Goal: Information Seeking & Learning: Learn about a topic

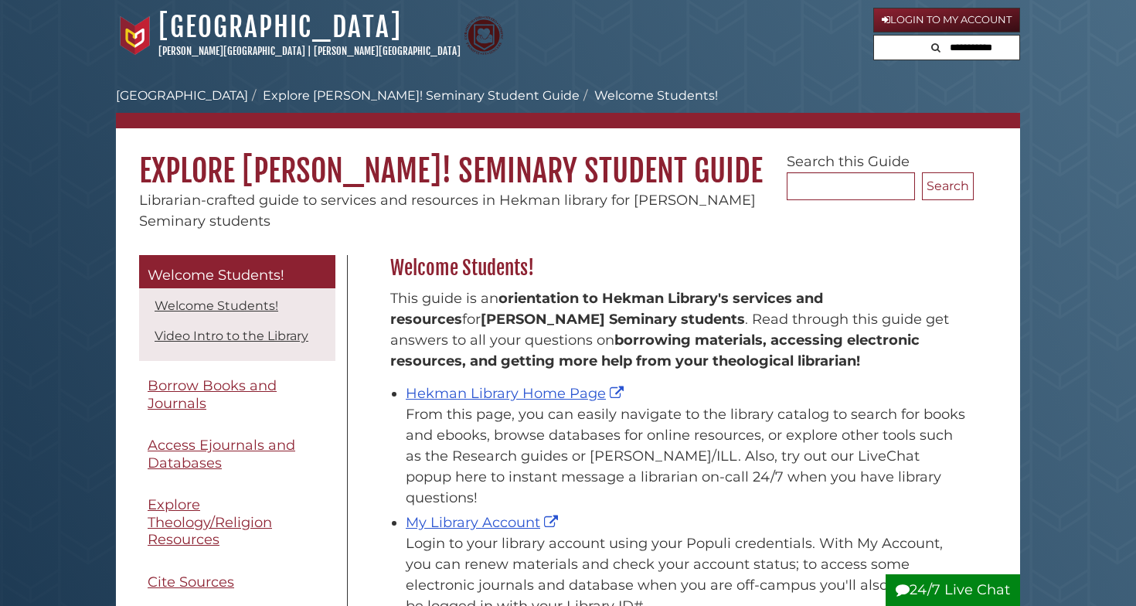
scroll to position [228, 591]
click at [513, 387] on link "Hekman Library Home Page" at bounding box center [517, 393] width 222 height 17
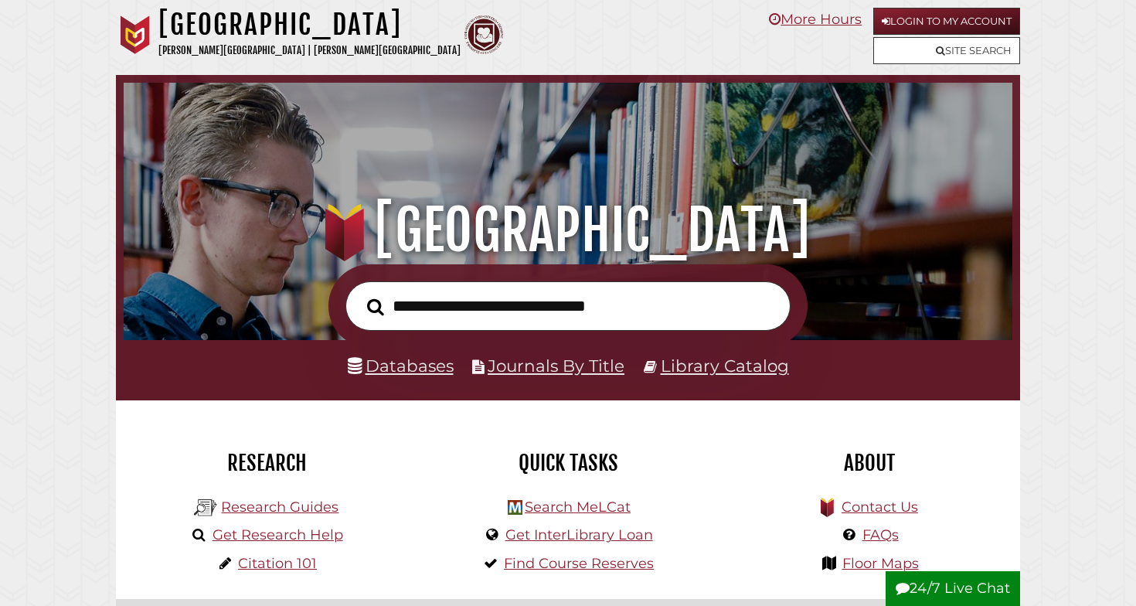
scroll to position [294, 881]
click at [438, 366] on link "Databases" at bounding box center [401, 366] width 106 height 20
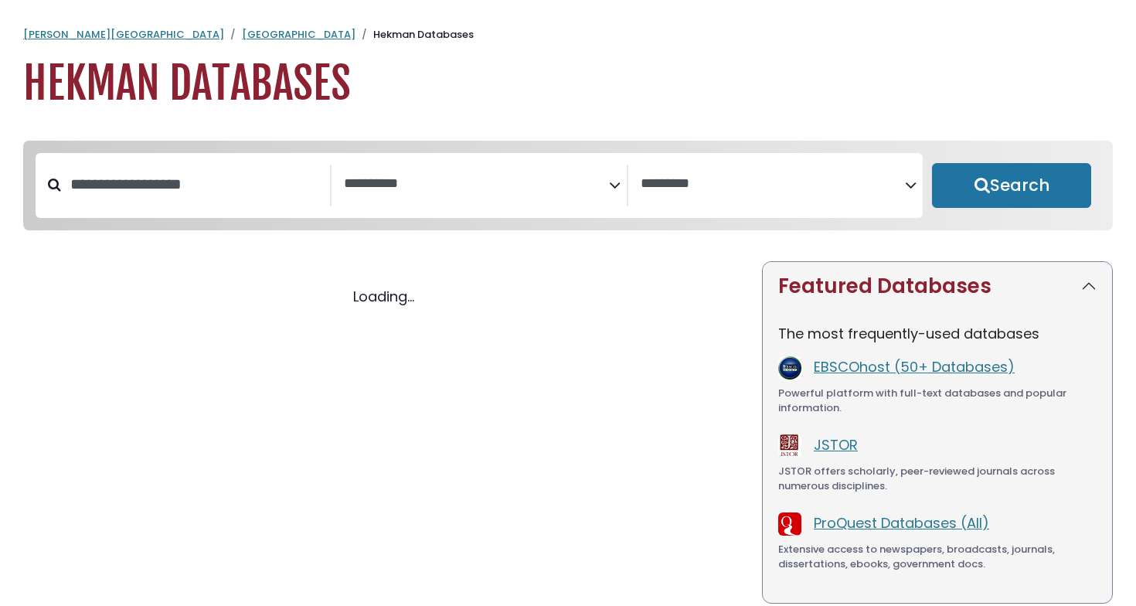
select select "Database Subject Filter"
select select "Database Vendors Filter"
select select "Database Subject Filter"
select select "Database Vendors Filter"
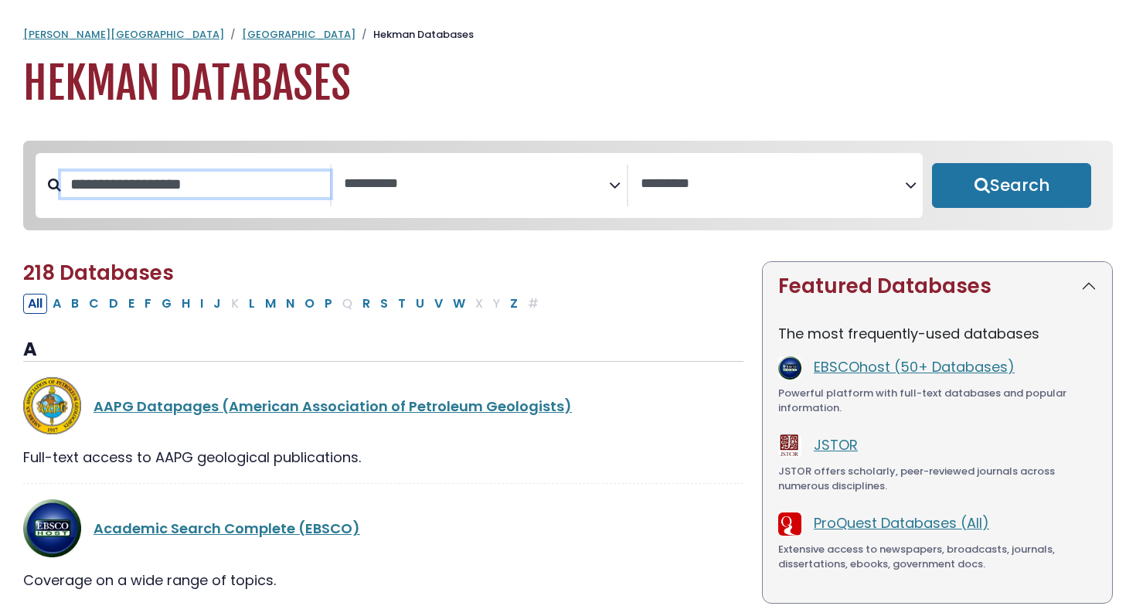
click at [239, 197] on input "Search database by title or keyword" at bounding box center [195, 185] width 269 height 26
type input "****"
click at [1012, 186] on button "Search" at bounding box center [1011, 185] width 159 height 45
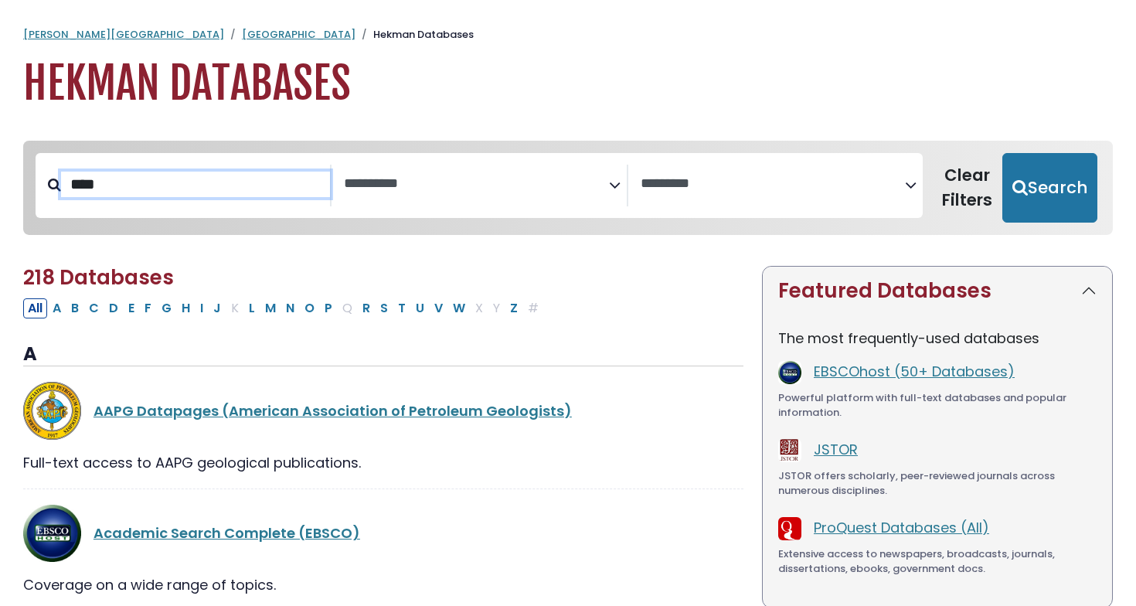
select select "Database Subject Filter"
select select "Database Vendors Filter"
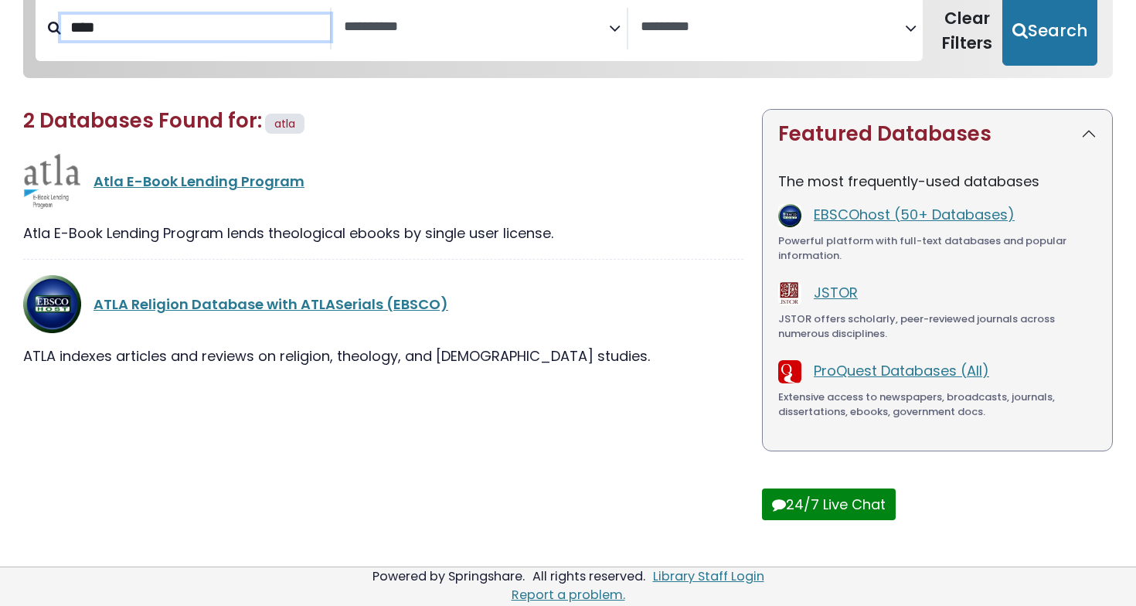
scroll to position [156, 0]
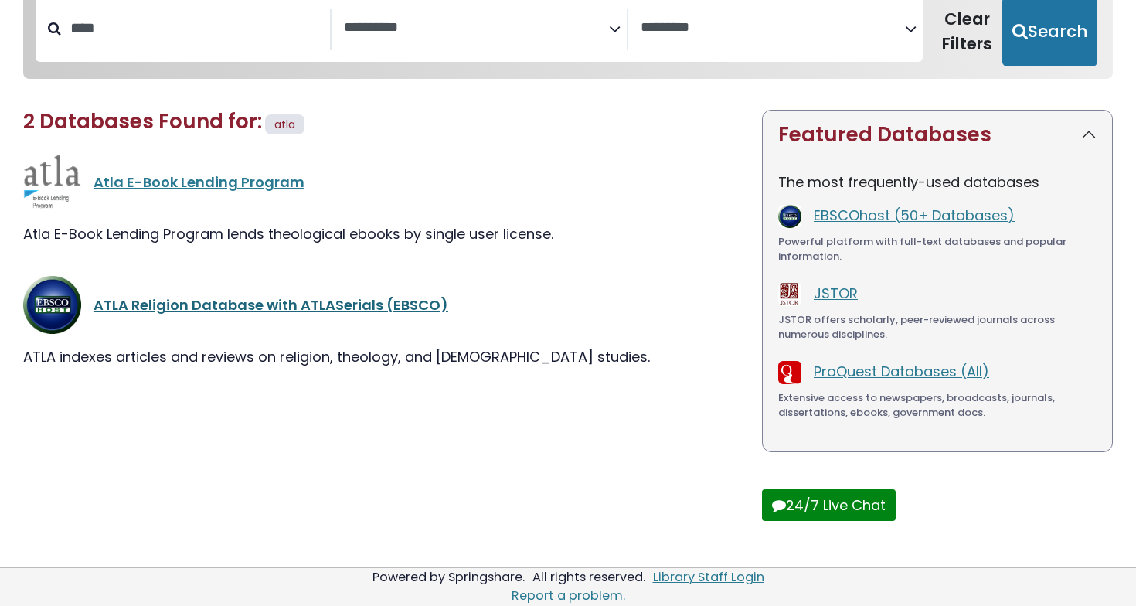
click at [272, 305] on link "ATLA Religion Database with ATLASerials (EBSCO)" at bounding box center [271, 304] width 355 height 19
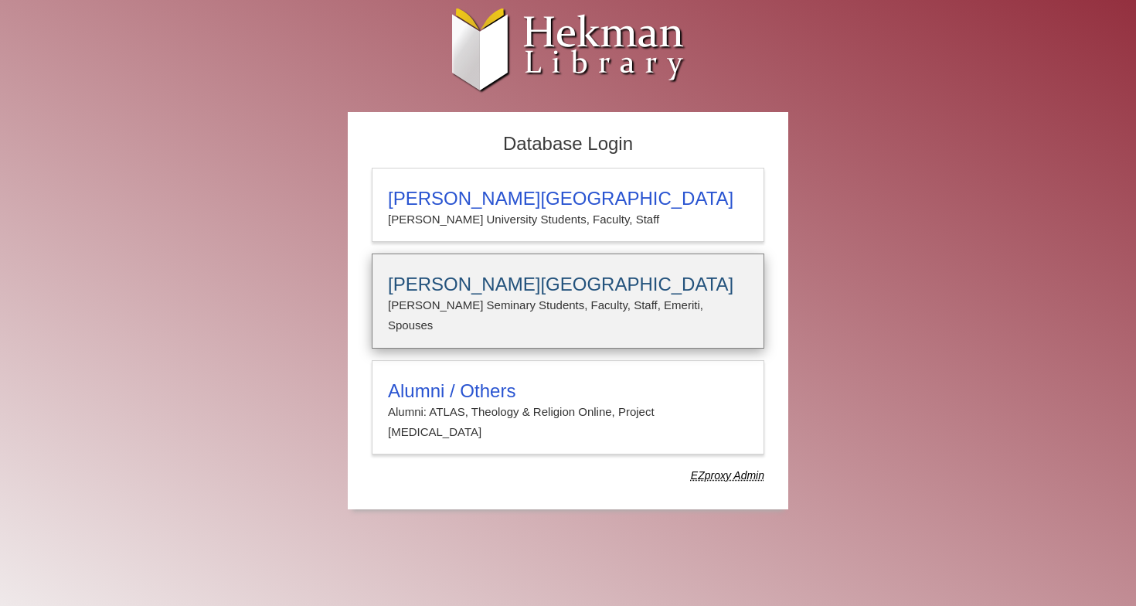
click at [480, 295] on h3 "Calvin Theological Seminary" at bounding box center [568, 285] width 360 height 22
